Goal: Communication & Community: Answer question/provide support

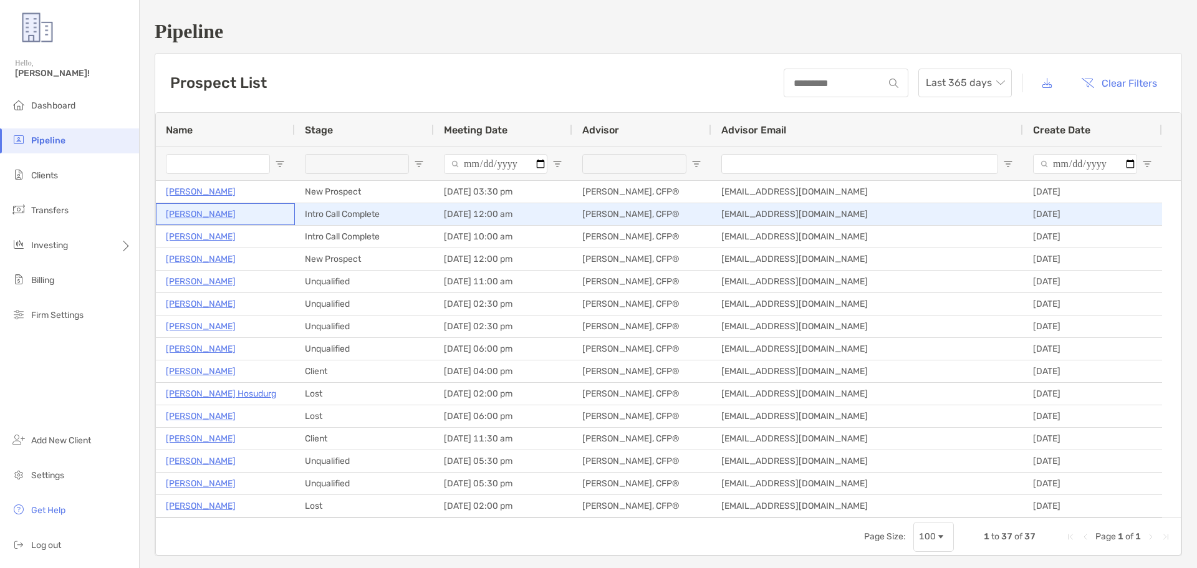
click at [180, 220] on p "John Treter" at bounding box center [201, 214] width 70 height 16
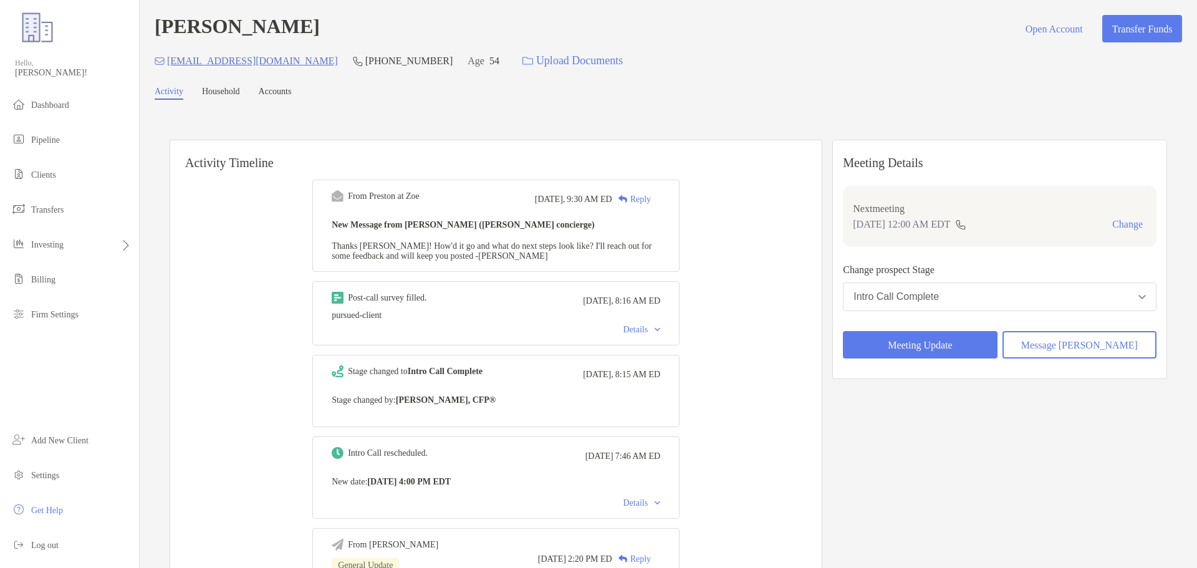
click at [651, 196] on div "Reply" at bounding box center [631, 199] width 39 height 13
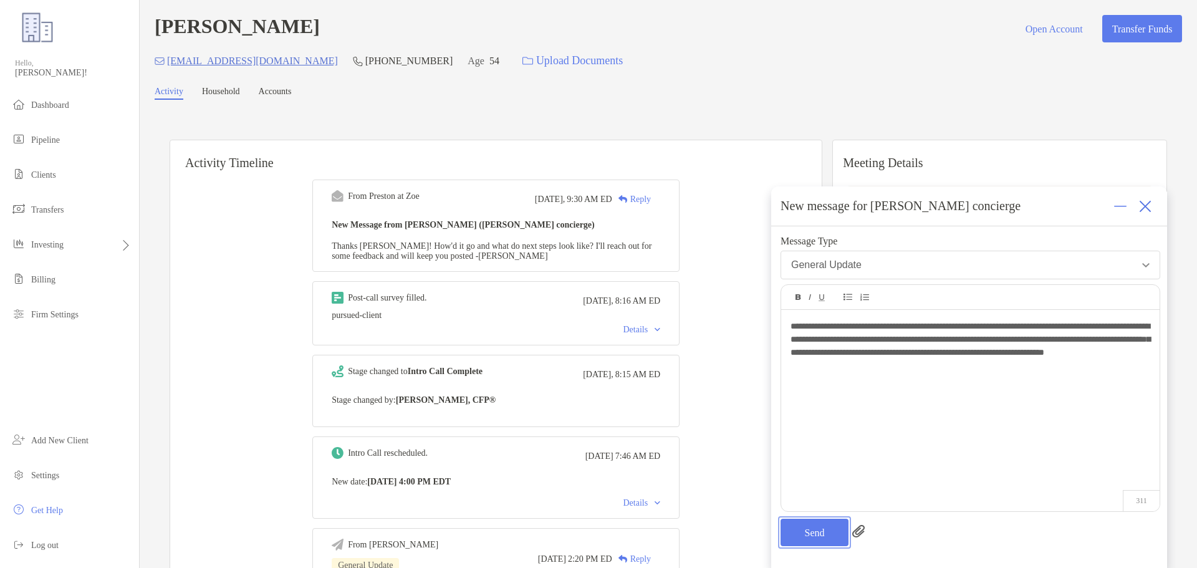
click at [816, 531] on button "Send" at bounding box center [815, 532] width 68 height 27
